Goal: Check status: Check status

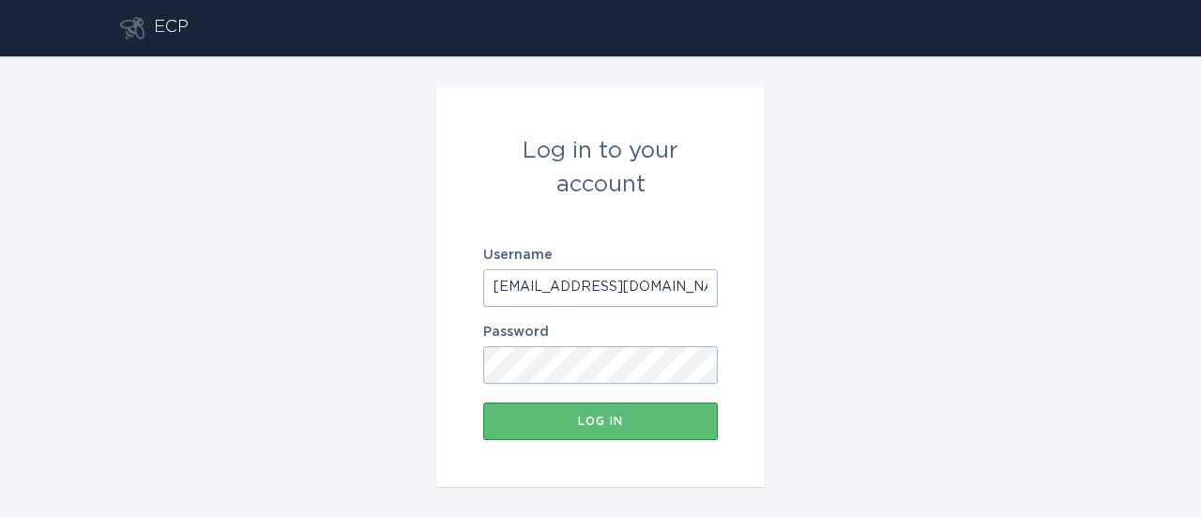
click at [623, 298] on input "ecobeeportlandgen@resideo.com" at bounding box center [600, 288] width 235 height 38
type input "d"
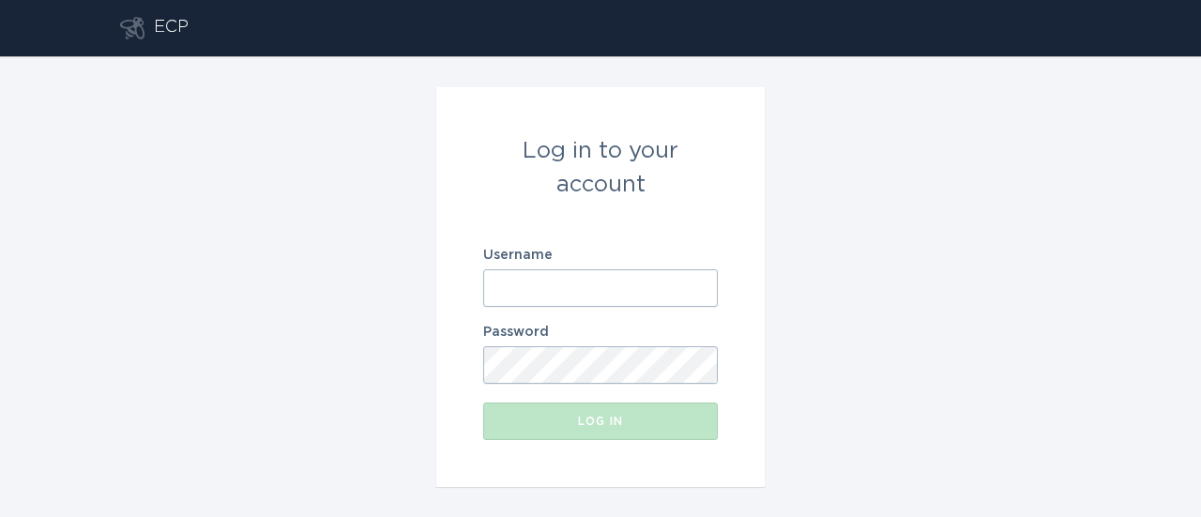
click at [606, 275] on input "Username" at bounding box center [600, 288] width 235 height 38
type input "[EMAIL_ADDRESS][DOMAIN_NAME]"
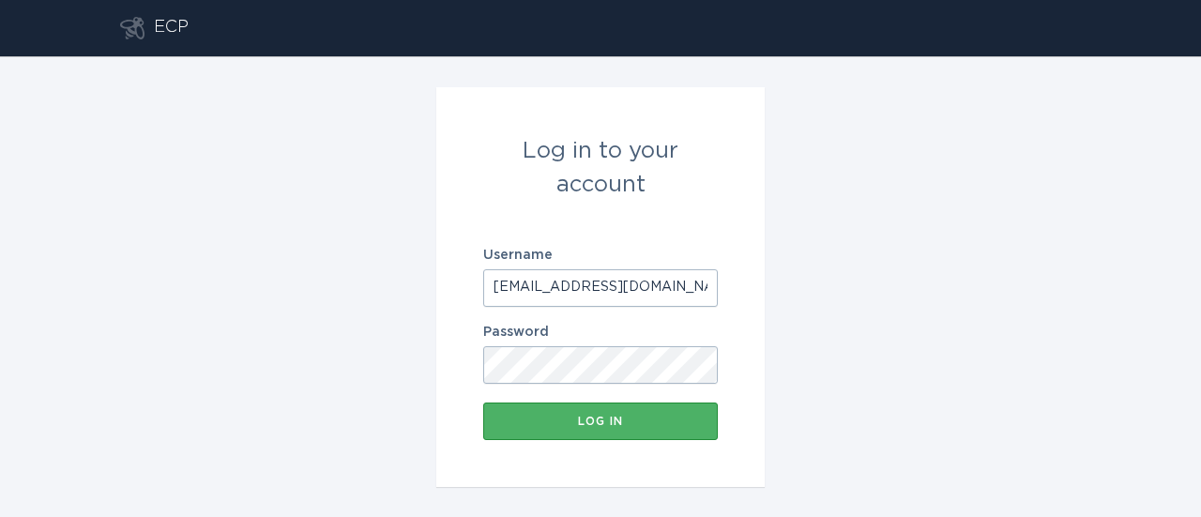
click at [637, 437] on button "Log in" at bounding box center [600, 422] width 235 height 38
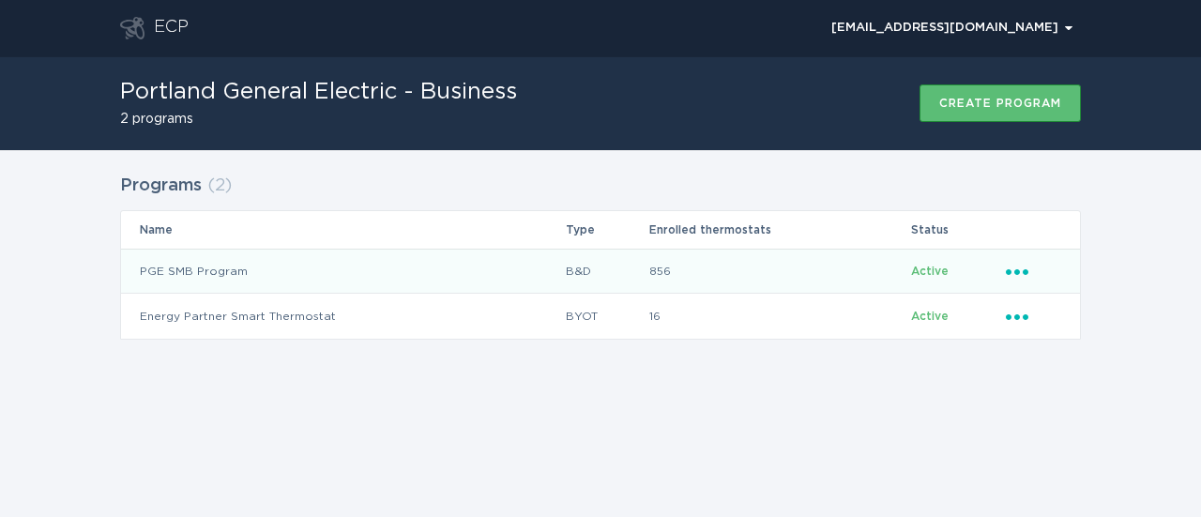
click at [191, 268] on td "PGE SMB Program" at bounding box center [343, 271] width 444 height 45
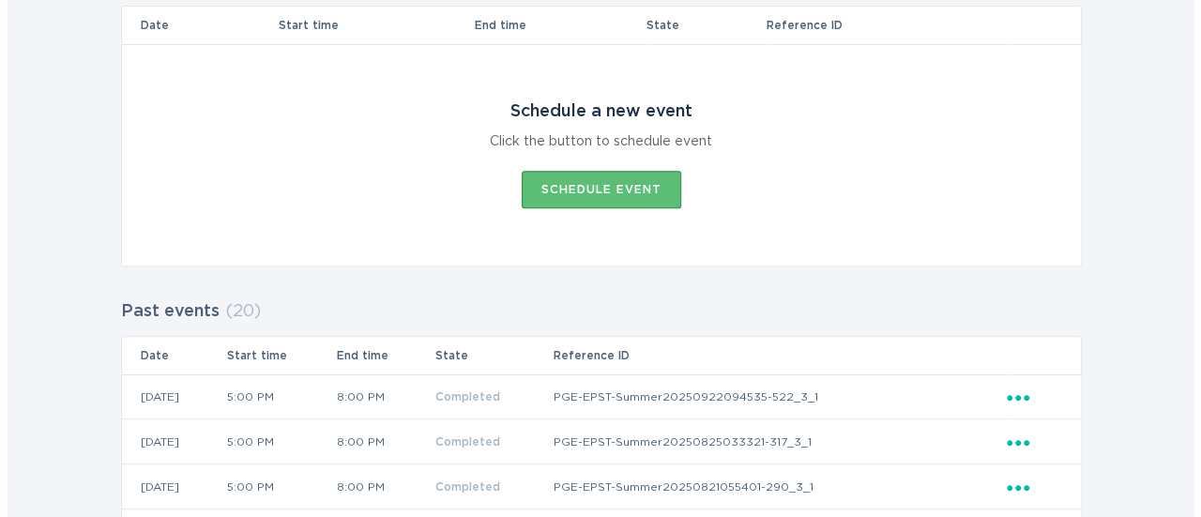
scroll to position [469, 0]
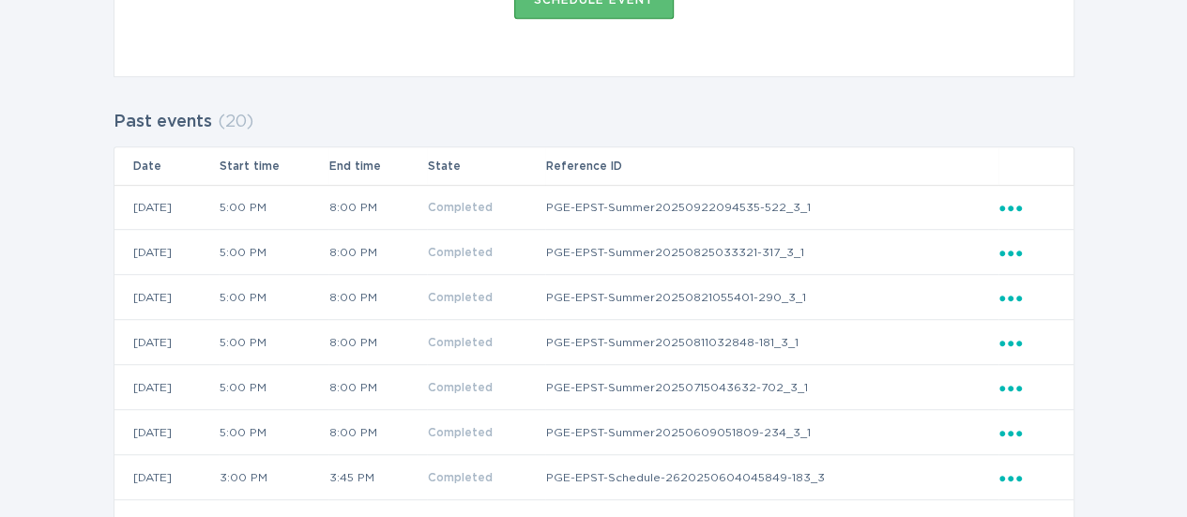
click at [1017, 206] on icon "Popover menu" at bounding box center [1011, 209] width 23 height 6
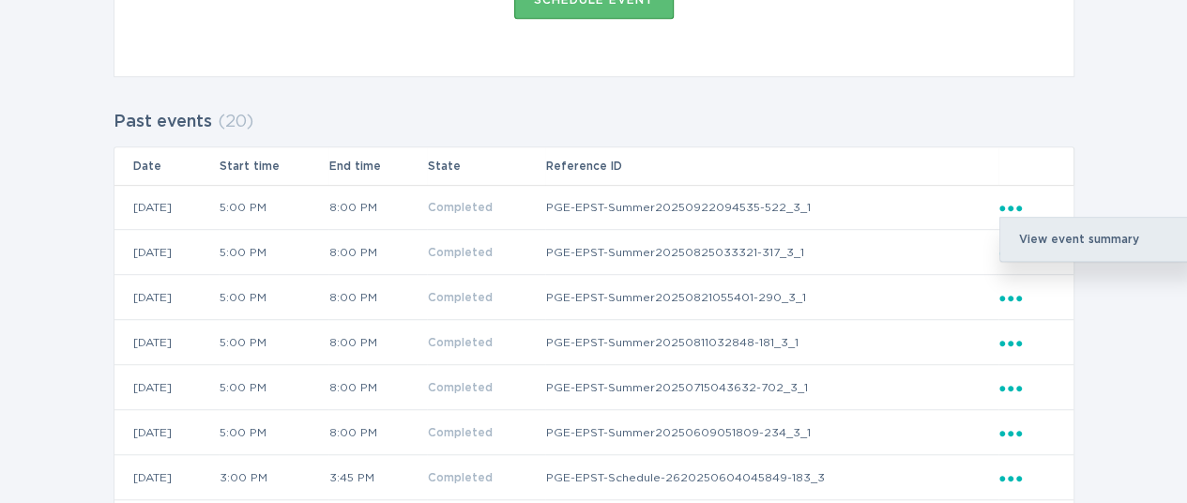
click at [1029, 234] on div "View event summary" at bounding box center [1098, 239] width 195 height 43
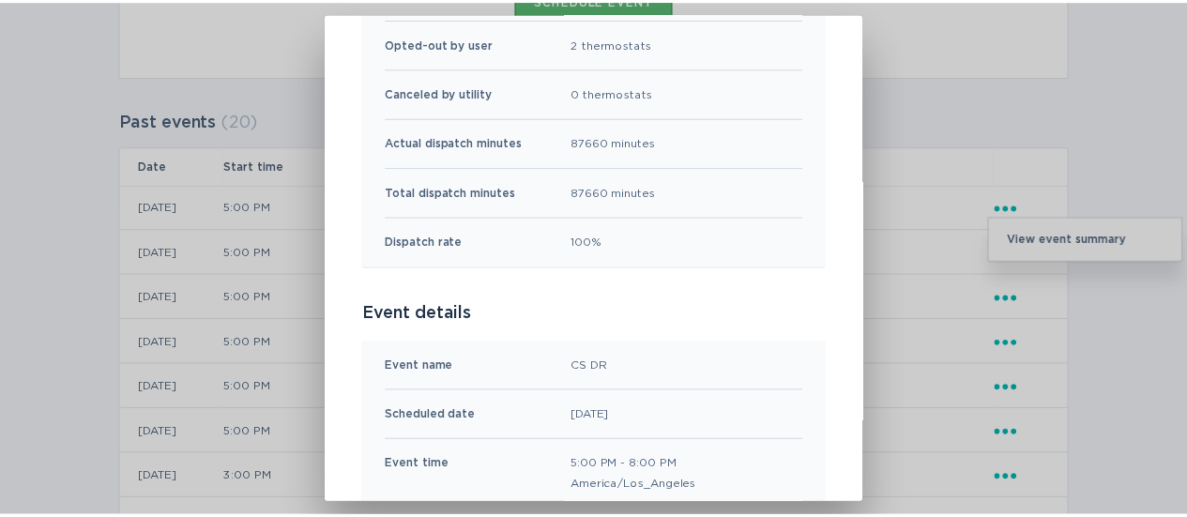
scroll to position [0, 0]
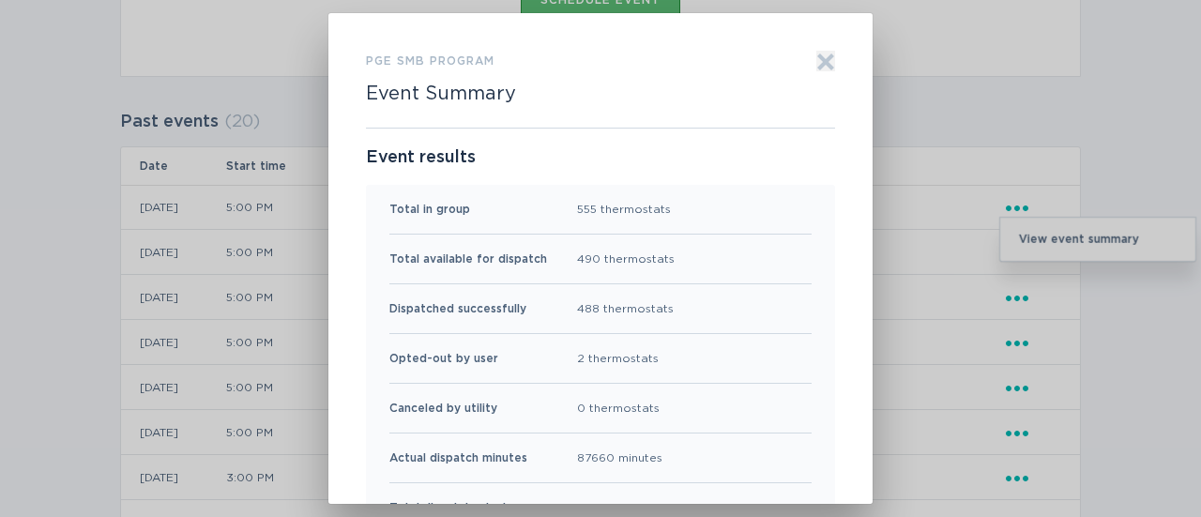
click at [819, 58] on icon "Exit" at bounding box center [826, 61] width 14 height 14
